Goal: Answer question/provide support: Share knowledge or assist other users

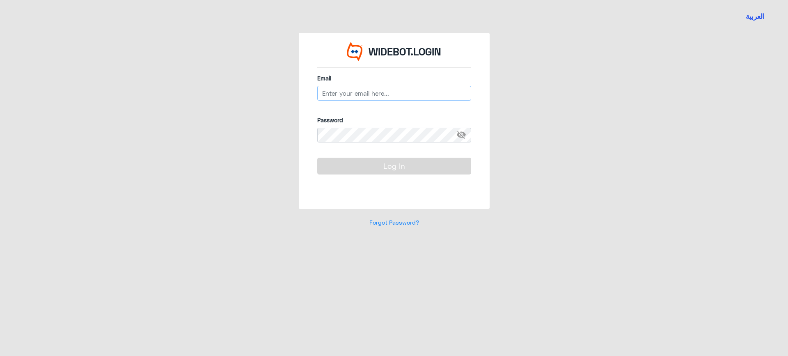
click at [365, 95] on input "email" at bounding box center [394, 93] width 154 height 15
type input "[EMAIL_ADDRESS][DOMAIN_NAME]"
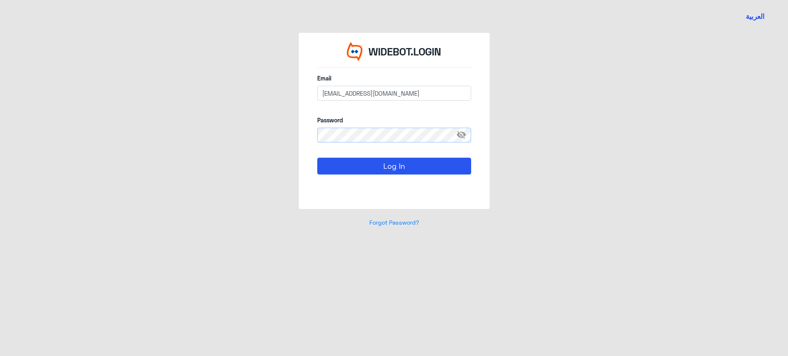
click at [317, 158] on button "Log In" at bounding box center [394, 166] width 154 height 16
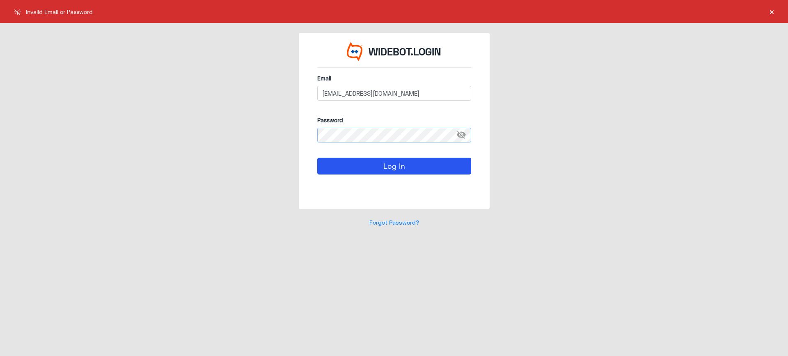
click at [281, 133] on div "WIDEBOT.LOGIN Email [EMAIL_ADDRESS][DOMAIN_NAME] Password visibility_off Log In…" at bounding box center [394, 135] width 468 height 204
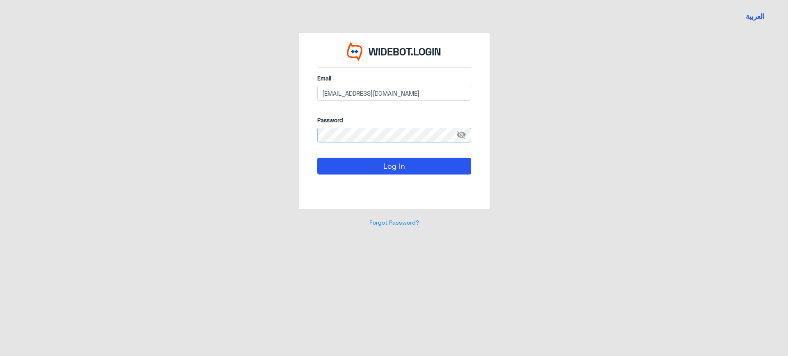
click at [317, 158] on button "Log In" at bounding box center [394, 166] width 154 height 16
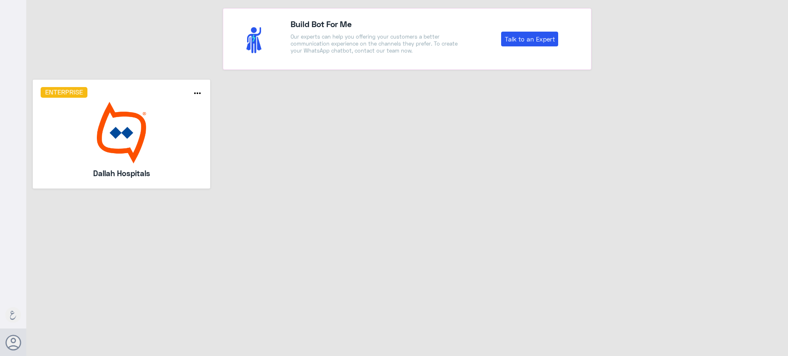
click at [113, 155] on img at bounding box center [122, 133] width 162 height 62
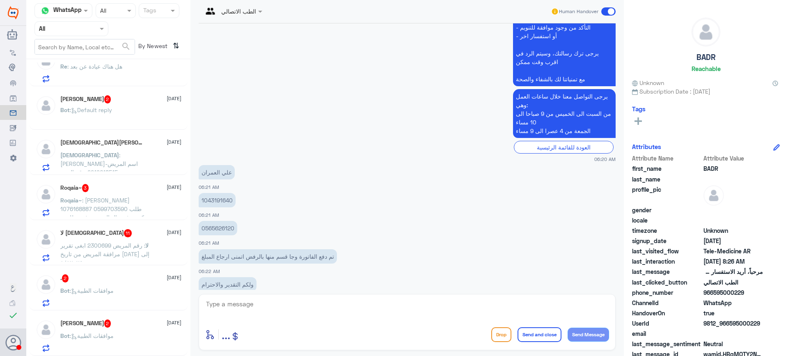
scroll to position [4, 0]
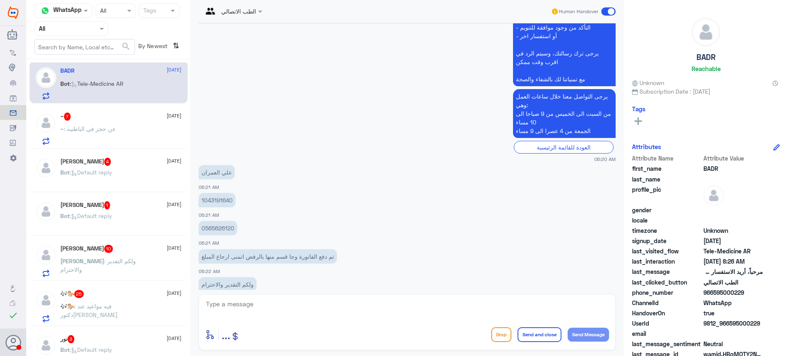
click at [74, 30] on input "text" at bounding box center [61, 28] width 45 height 9
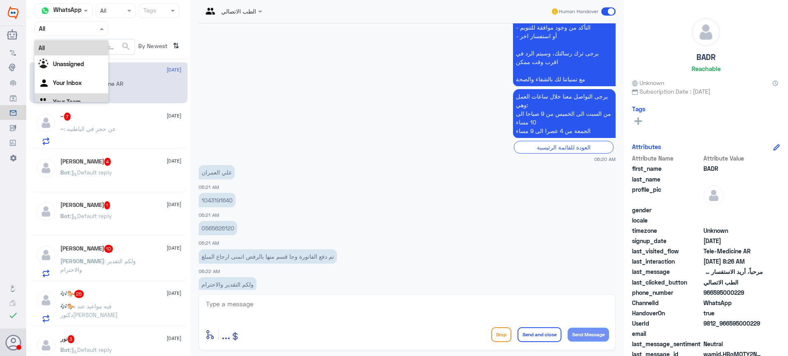
click at [69, 95] on div "Your Team" at bounding box center [71, 102] width 74 height 19
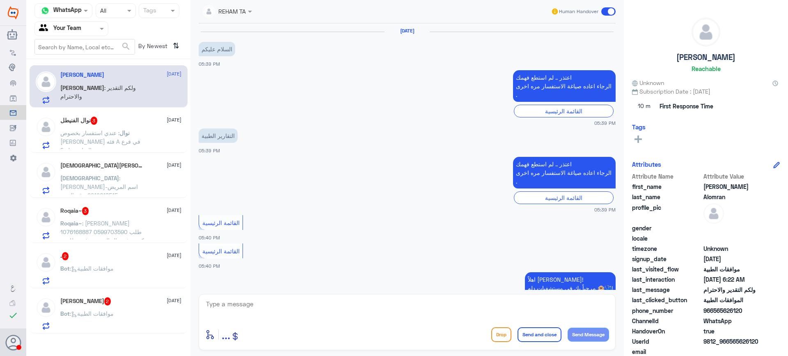
scroll to position [527, 0]
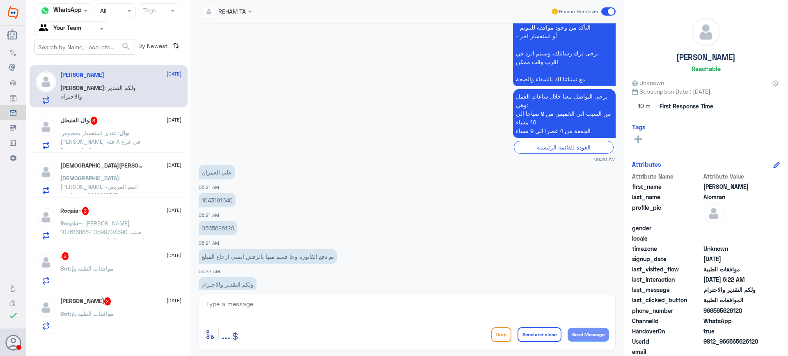
click at [134, 321] on div "Bot : موافقات الطبية" at bounding box center [120, 320] width 121 height 18
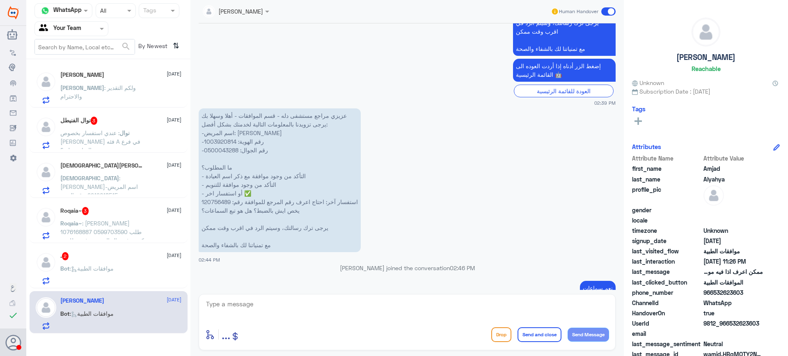
scroll to position [291, 0]
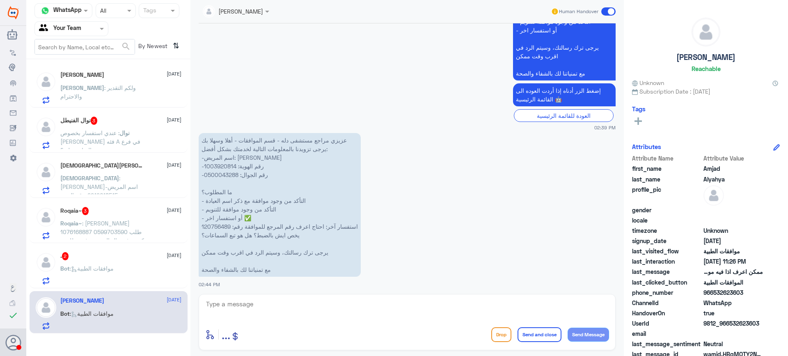
click at [220, 162] on p "عزيزي مراجع مستشفى دله - قسم الموافقات - أهلا وسهلا بك يرجى تزويدنا بالمعلومات …" at bounding box center [280, 205] width 162 height 144
copy p "1003920814"
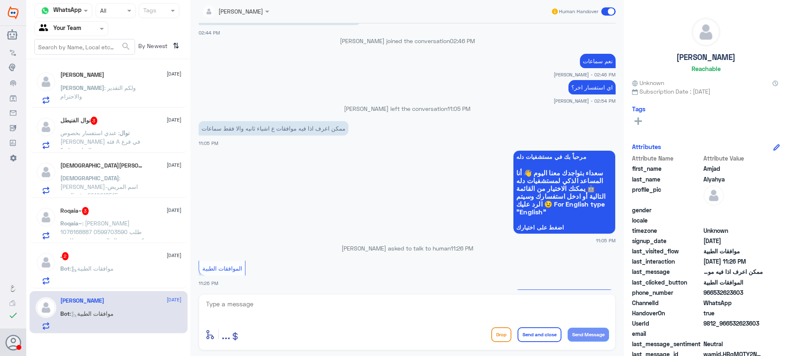
scroll to position [537, 0]
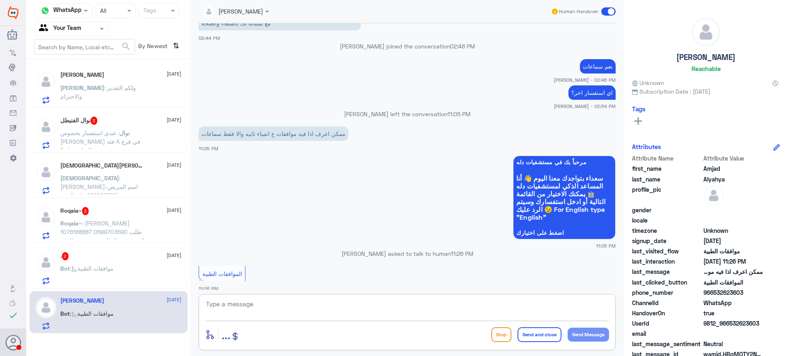
click at [280, 299] on textarea at bounding box center [407, 308] width 404 height 20
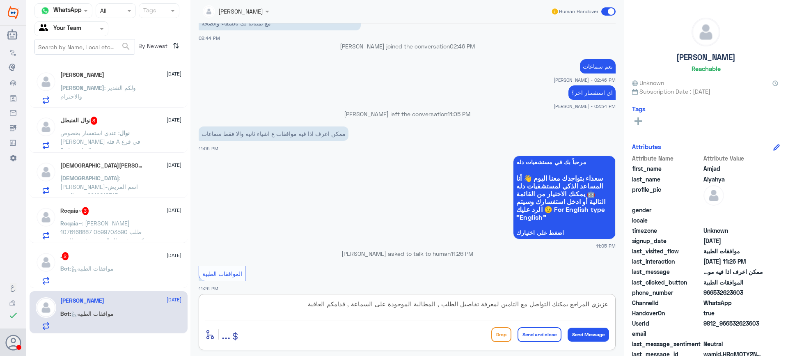
type textarea "عزيزي المراجع يمكنك التواصل مع التامين لمعرفة تفاصيل الطلب , المطالبة الموجودة …"
click at [526, 337] on button "Send and close" at bounding box center [540, 334] width 44 height 15
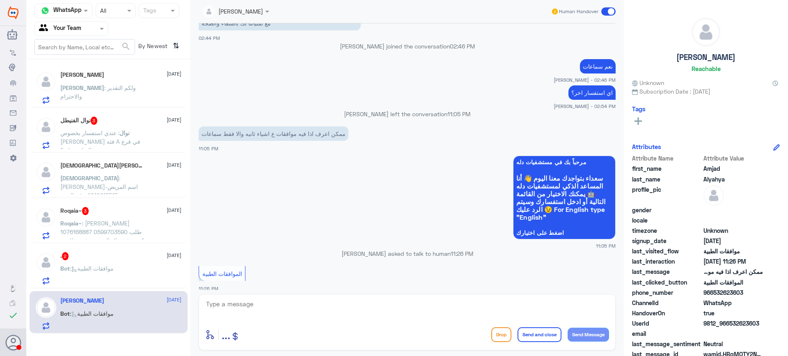
scroll to position [848, 0]
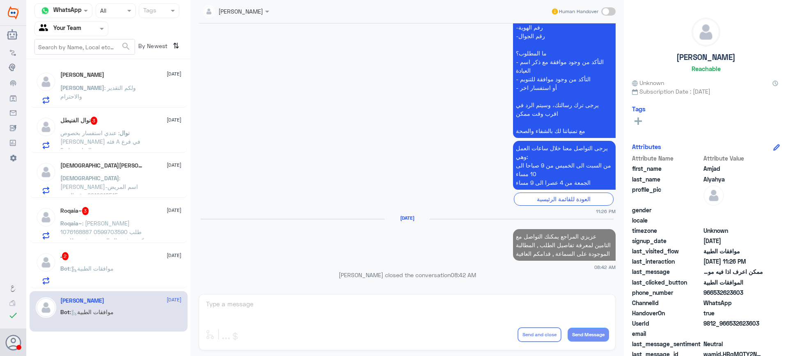
click at [105, 268] on span ": موافقات الطبية" at bounding box center [92, 268] width 44 height 7
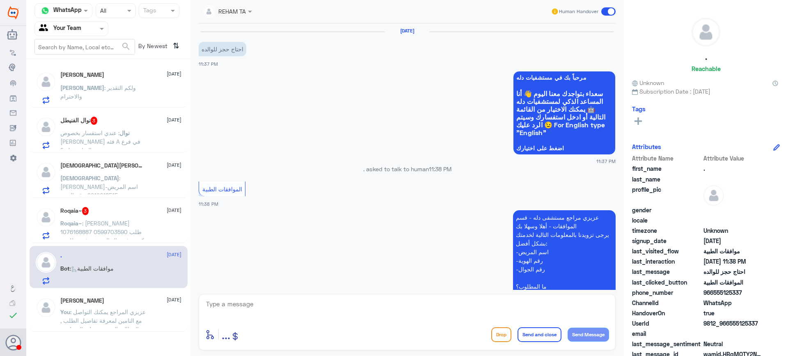
click at [328, 310] on textarea at bounding box center [407, 308] width 404 height 20
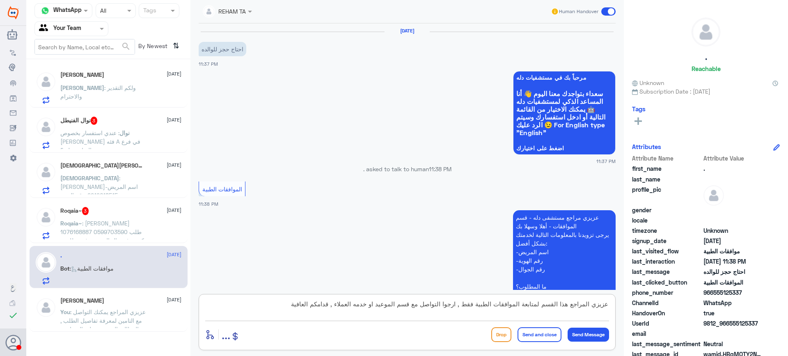
type textarea "عزيزي المراجع هذا القسم لمتابعة الموافقات الطبية فقط , ارجوا التواصل مع قسم الم…"
click at [526, 333] on button "Send and close" at bounding box center [540, 334] width 44 height 15
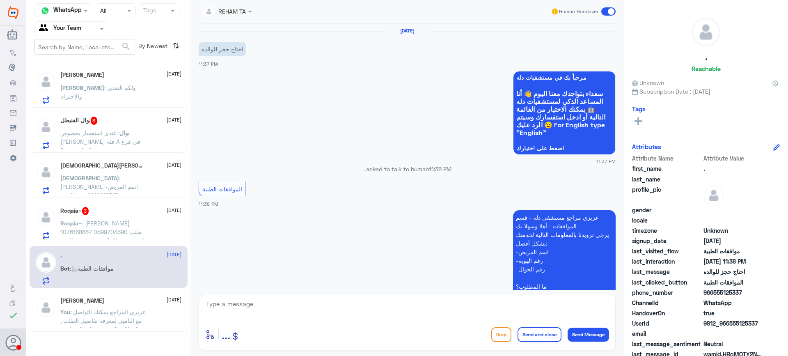
scroll to position [227, 0]
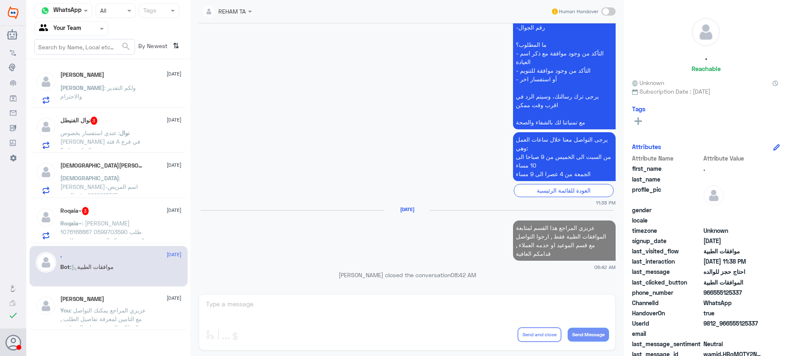
click at [144, 229] on p "Roqaia~ : [PERSON_NAME] 1076168887 0599703590 طلب دكتورة غدير ال الشيخ مرفوض لل…" at bounding box center [106, 229] width 92 height 21
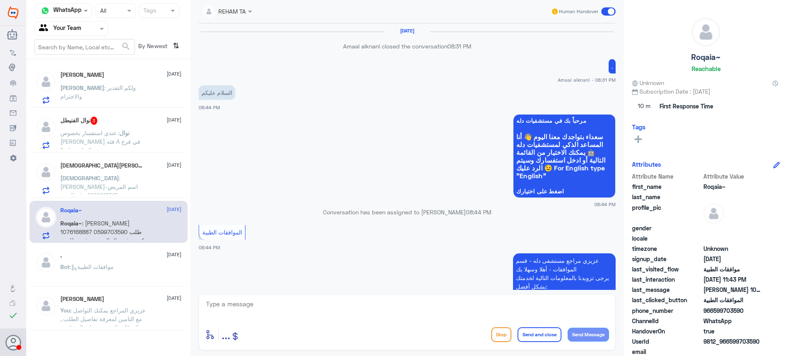
scroll to position [812, 0]
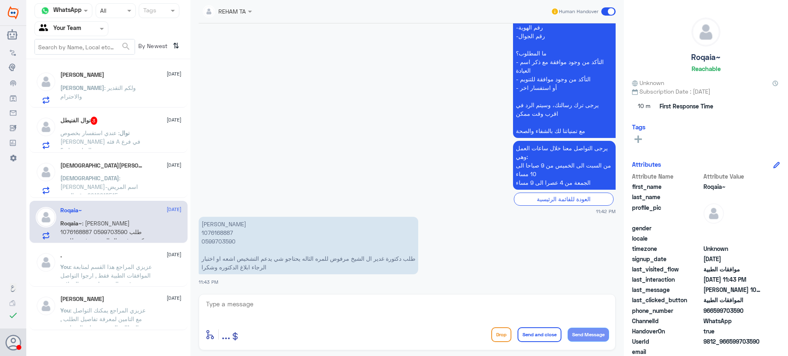
click at [220, 234] on p "[PERSON_NAME] 1076168887 0599703590 طلب دكتورة غدير ال الشيخ مرفوض للمره الثاله…" at bounding box center [309, 245] width 220 height 57
copy p "1076168887"
click at [125, 321] on span ": عزيزي المراجع يمكنك التواصل مع التامين لمعرفة تفاصيل الطلب , المطالبة الموجود…" at bounding box center [102, 323] width 85 height 33
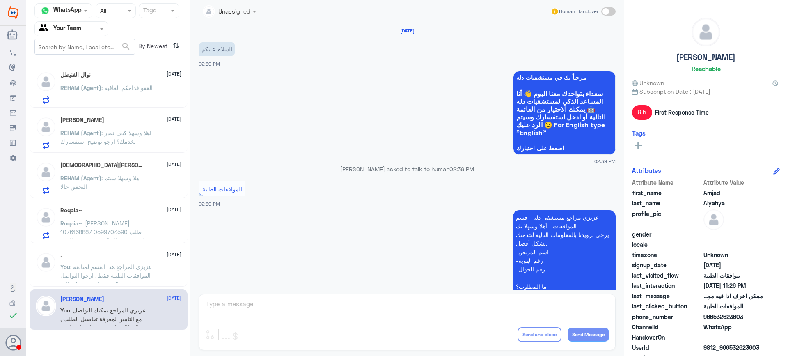
scroll to position [865, 0]
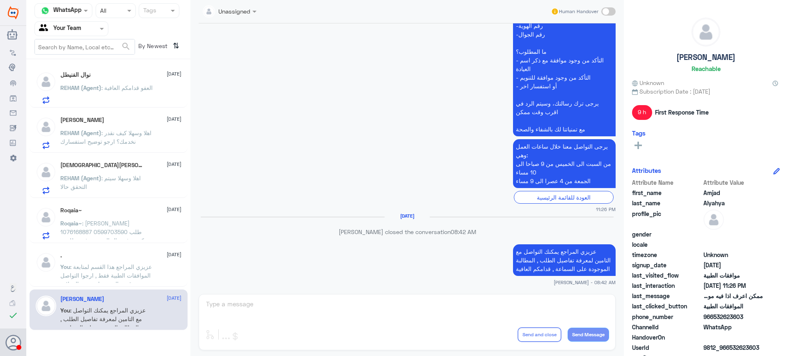
click at [139, 276] on span ": عزيزي المراجع هذا القسم لمتابعة الموافقات الطبية فقط , ارجوا التواصل مع قسم ا…" at bounding box center [106, 279] width 92 height 33
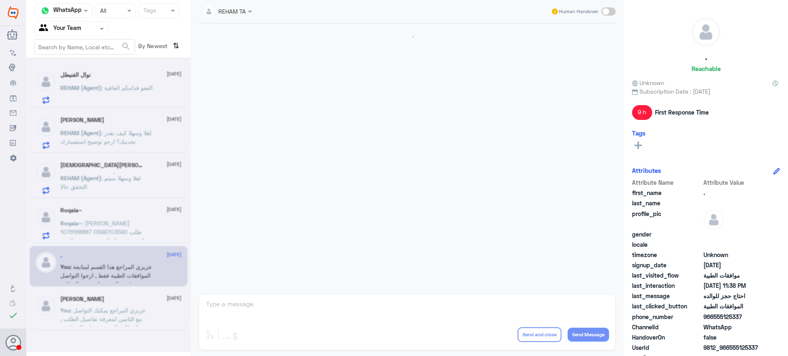
scroll to position [243, 0]
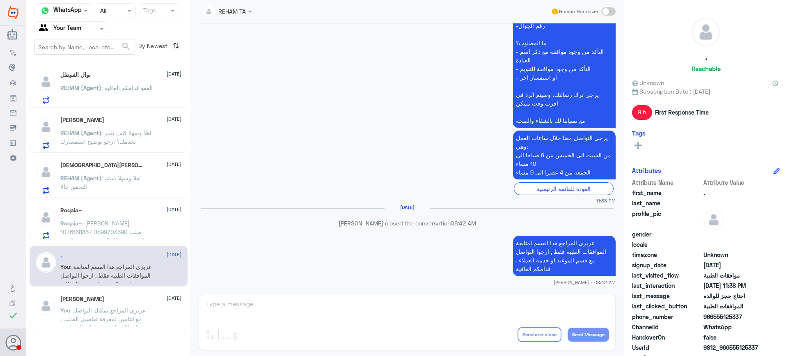
click at [154, 228] on div "Roqaia~ : [PERSON_NAME] 1076168887 0599703590 طلب دكتورة غدير ال الشيخ مرفوض لل…" at bounding box center [120, 230] width 121 height 18
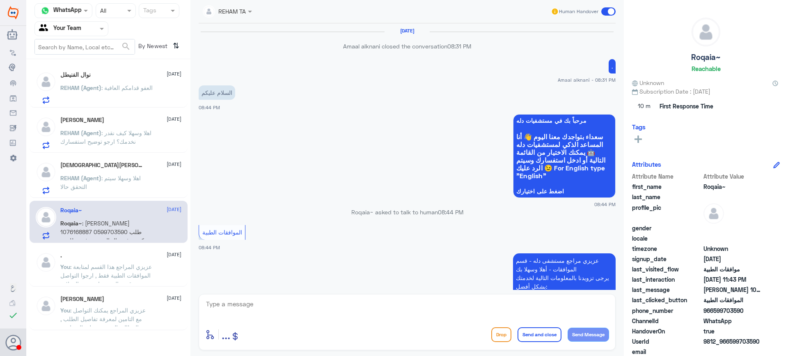
scroll to position [812, 0]
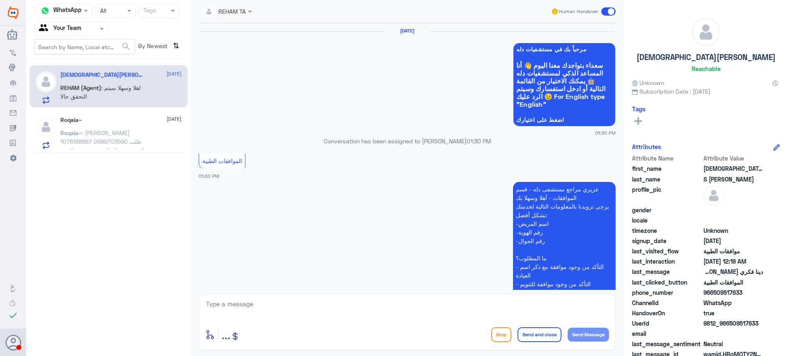
scroll to position [863, 0]
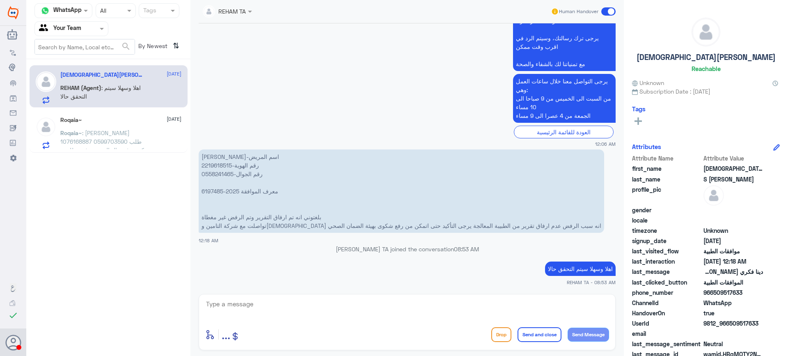
click at [110, 131] on span ": [PERSON_NAME] 1076168887 0599703590 طلب دكتورة غدير ال الشيخ مرفوض للمره الثا…" at bounding box center [105, 154] width 91 height 50
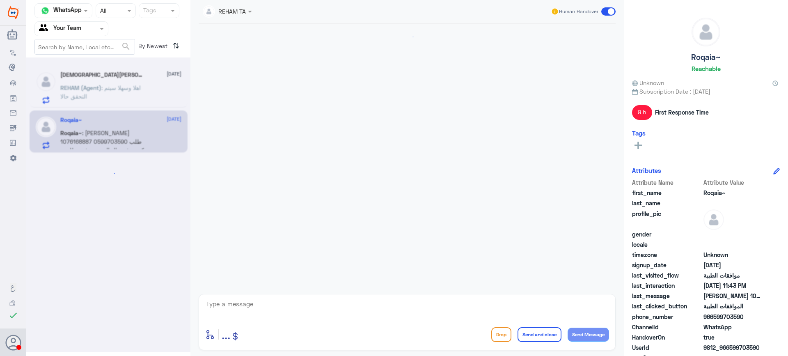
scroll to position [824, 0]
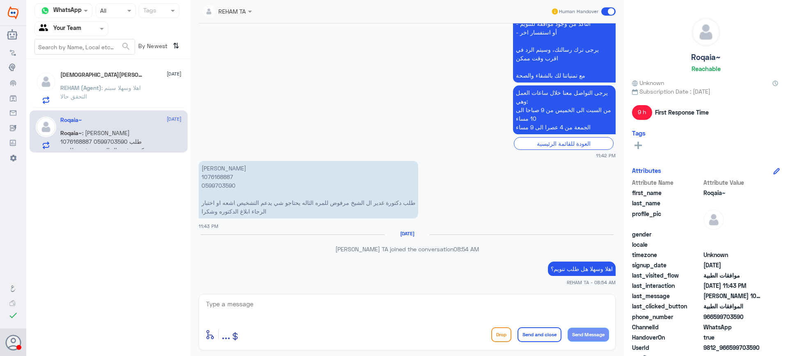
click at [111, 95] on p "REHAM (Agent) : اهلا وسهلا سيتم التحقق حالا" at bounding box center [106, 93] width 92 height 21
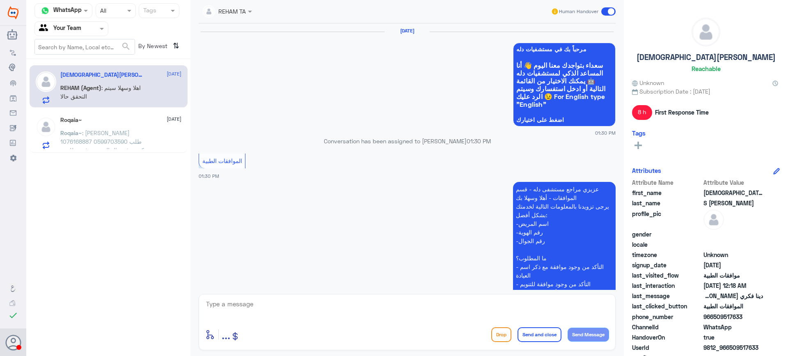
scroll to position [863, 0]
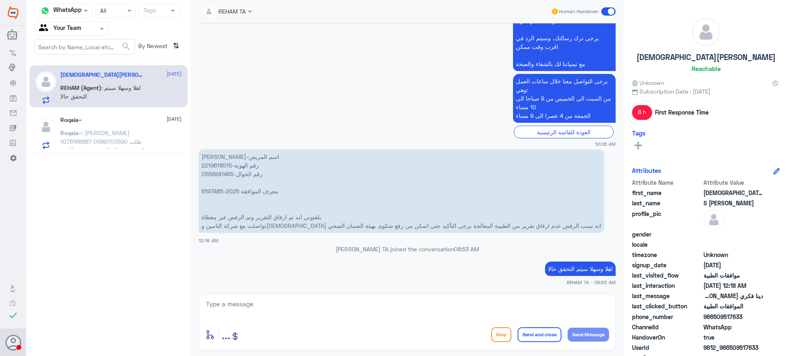
click at [127, 126] on div "Roqaia~ 17 August Roqaia~ : رقيه منصور نافع 1076168887 0599703590 طلب دكتورة غد…" at bounding box center [120, 133] width 121 height 32
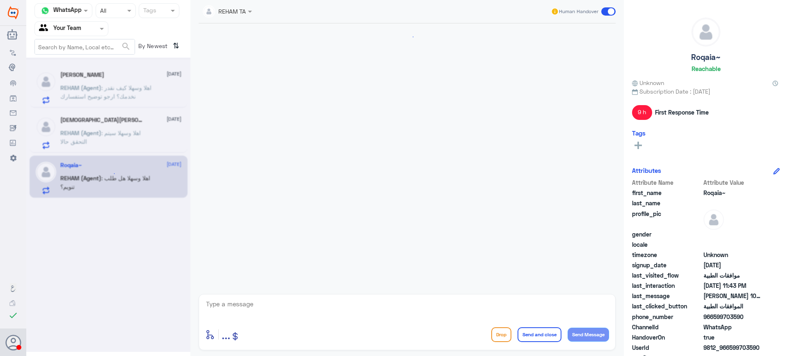
scroll to position [577, 0]
